Goal: Transaction & Acquisition: Book appointment/travel/reservation

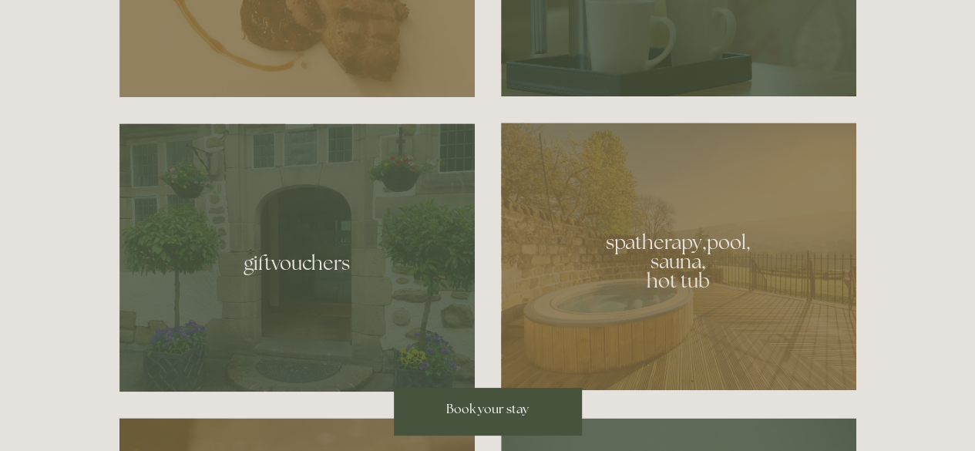
scroll to position [848, 0]
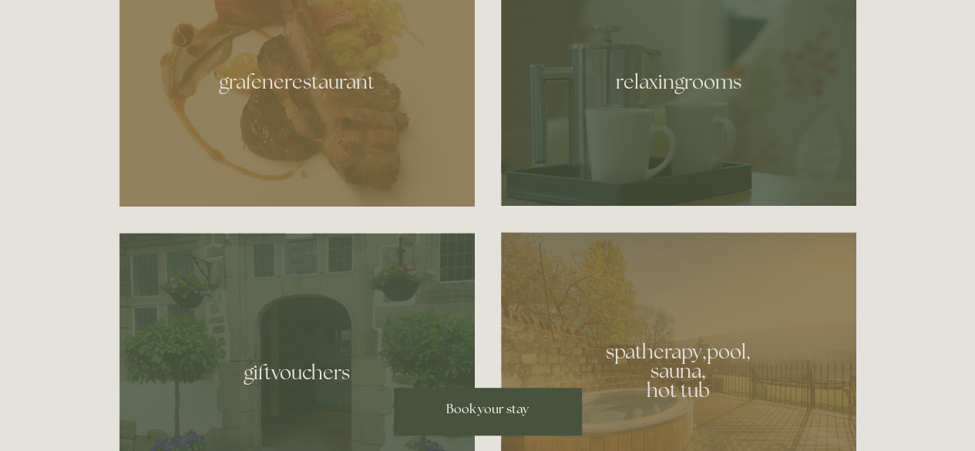
click at [648, 123] on div at bounding box center [678, 76] width 355 height 259
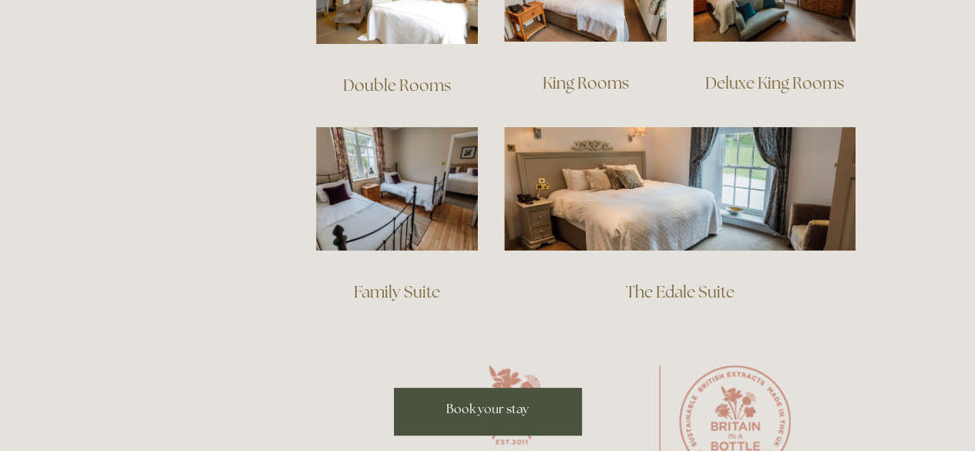
scroll to position [1311, 0]
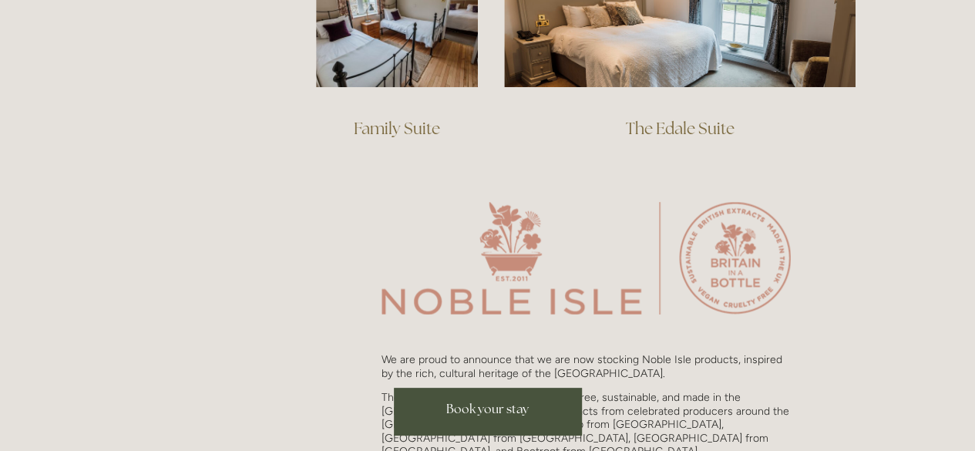
click at [513, 404] on span "Book your stay" at bounding box center [487, 409] width 83 height 16
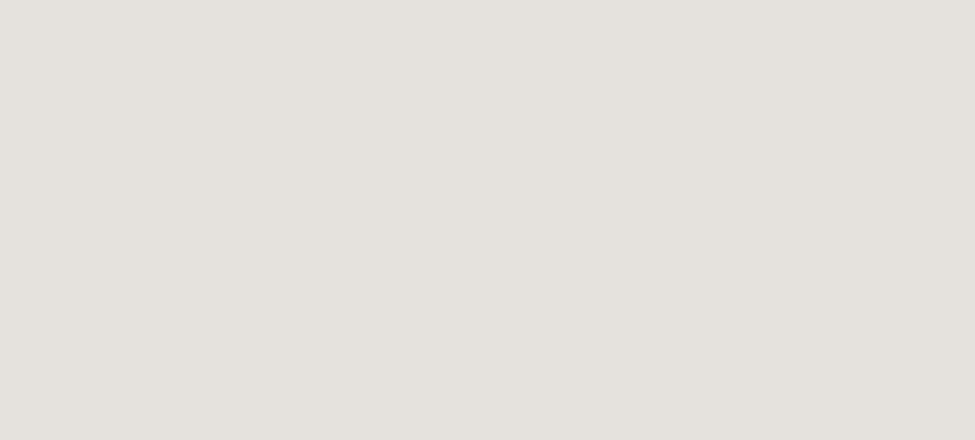
scroll to position [2755, 0]
